Goal: Information Seeking & Learning: Learn about a topic

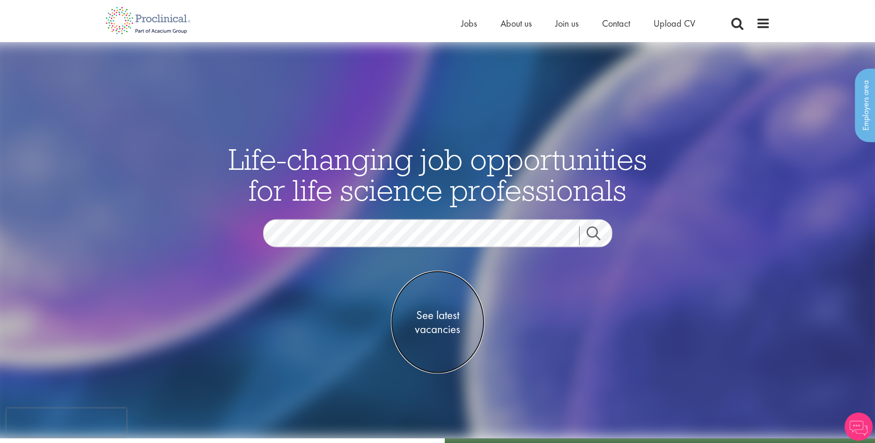
click at [432, 313] on span "See latest vacancies" at bounding box center [438, 322] width 94 height 28
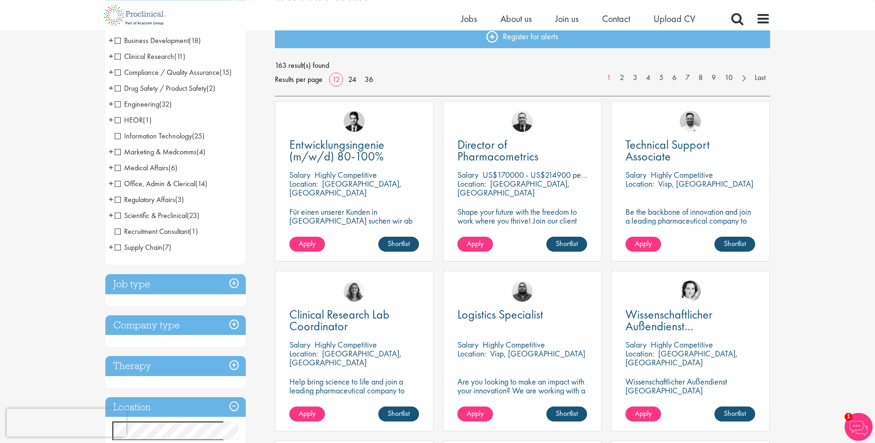
scroll to position [95, 0]
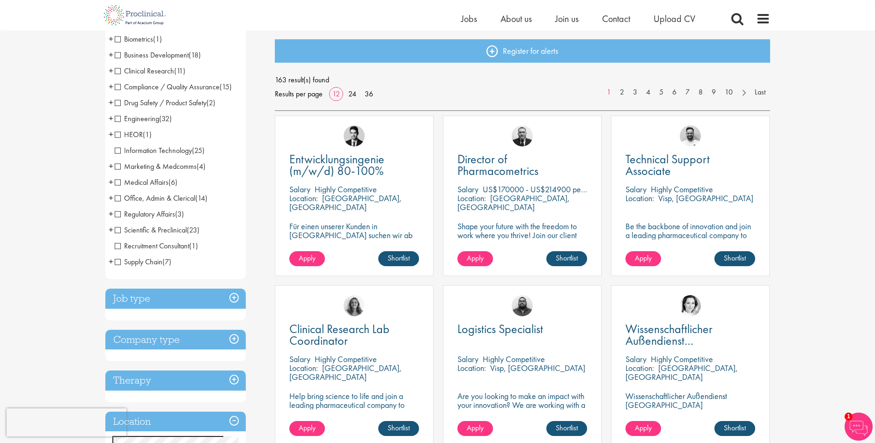
click at [119, 55] on span "Business Development" at bounding box center [152, 55] width 74 height 10
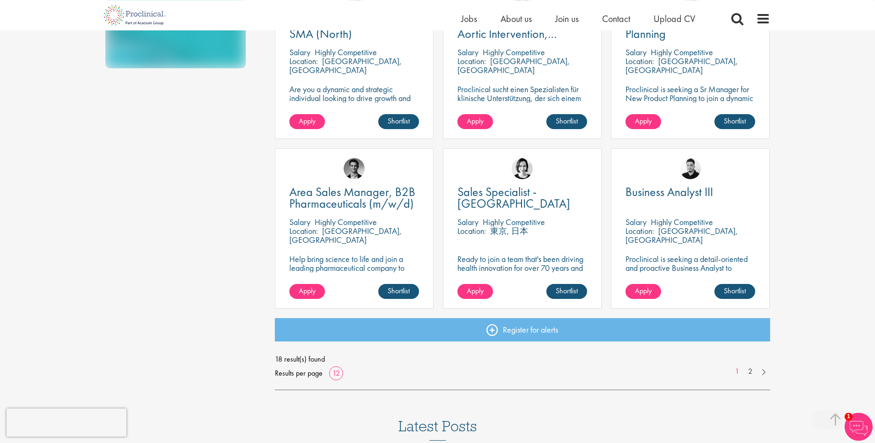
scroll to position [573, 0]
click at [752, 372] on link "2" at bounding box center [750, 371] width 14 height 11
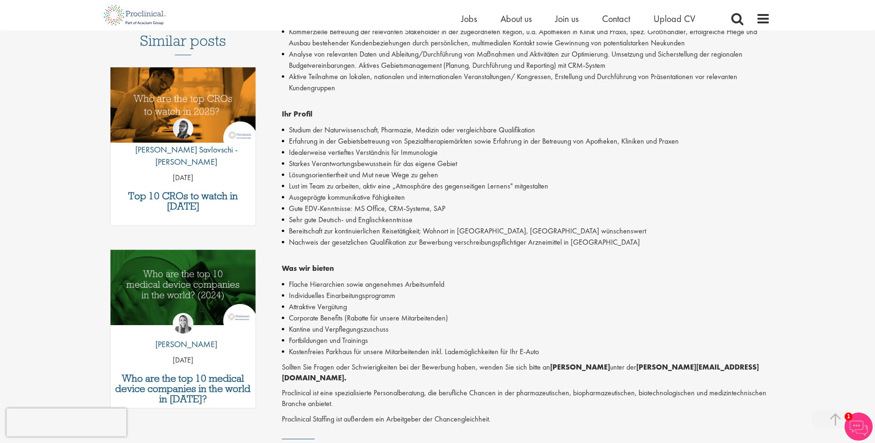
scroll to position [191, 0]
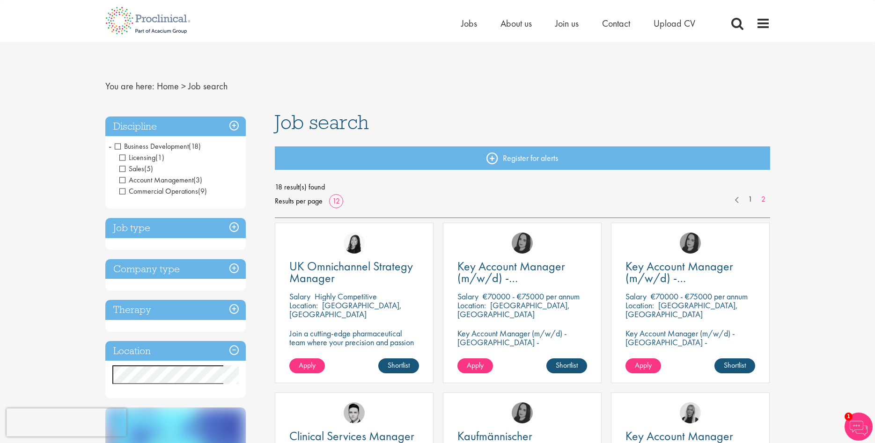
click at [231, 266] on h3 "Company type" at bounding box center [175, 269] width 140 height 20
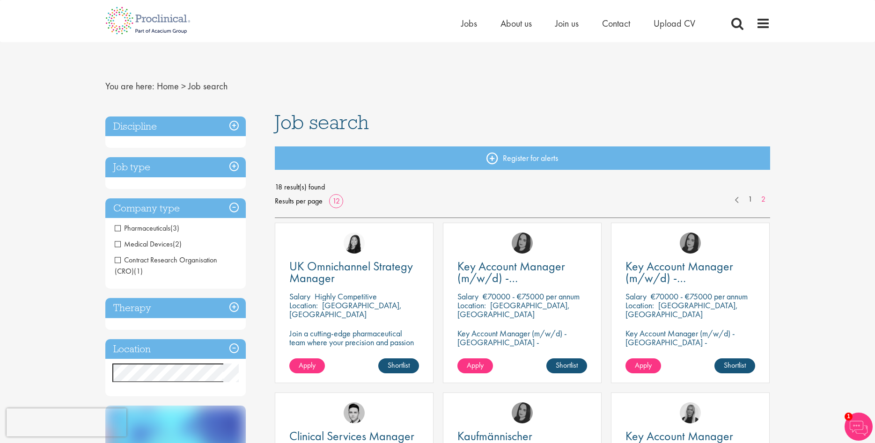
click at [236, 164] on h3 "Job type" at bounding box center [175, 167] width 140 height 20
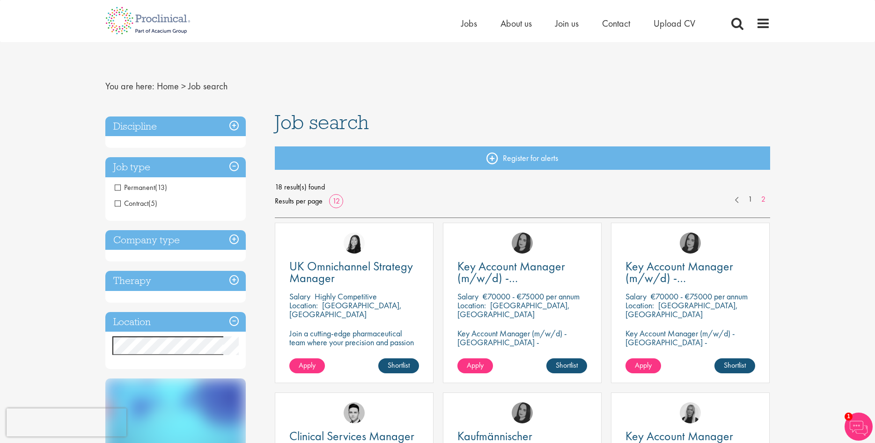
click at [230, 278] on h3 "Therapy" at bounding box center [175, 281] width 140 height 20
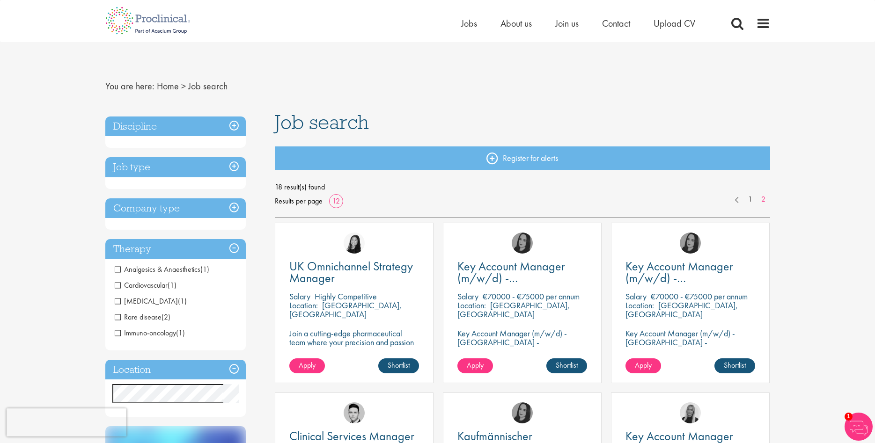
click at [232, 367] on h3 "Location" at bounding box center [175, 370] width 140 height 20
click at [235, 372] on h3 "Location" at bounding box center [175, 370] width 140 height 20
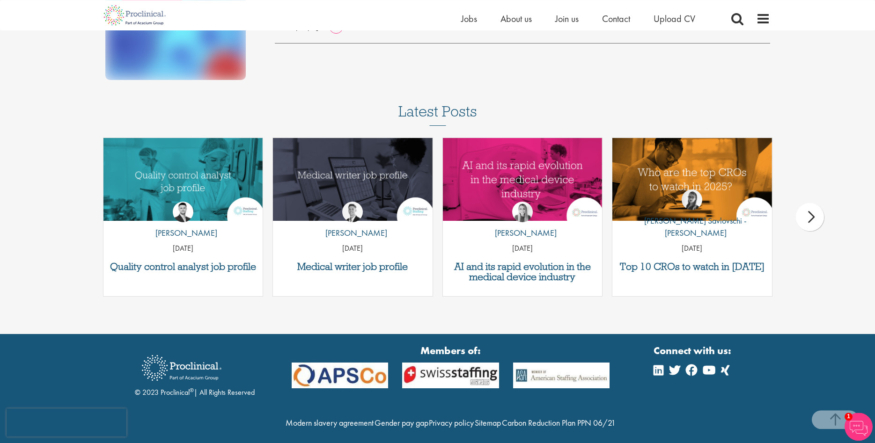
scroll to position [559, 0]
